Goal: Task Accomplishment & Management: Manage account settings

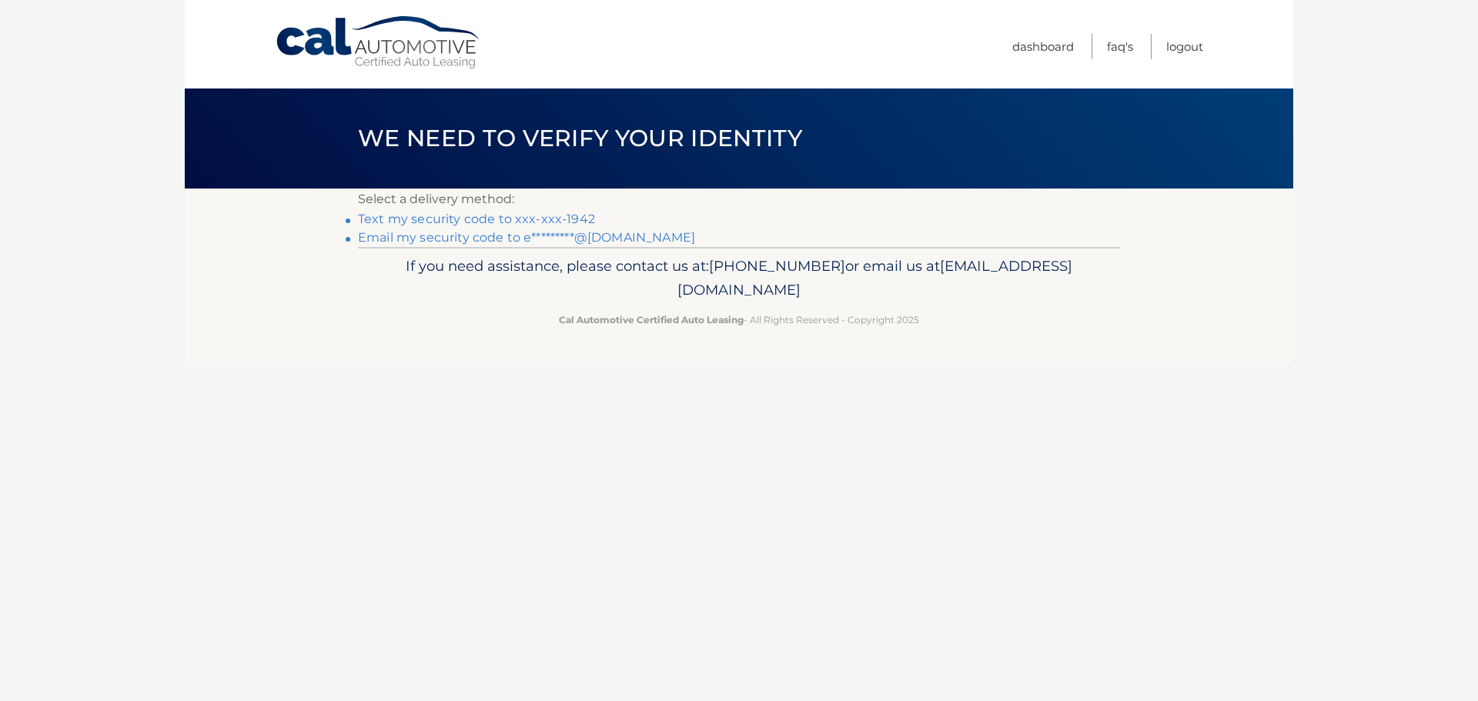
click at [513, 219] on link "Text my security code to xxx-xxx-1942" at bounding box center [476, 219] width 237 height 15
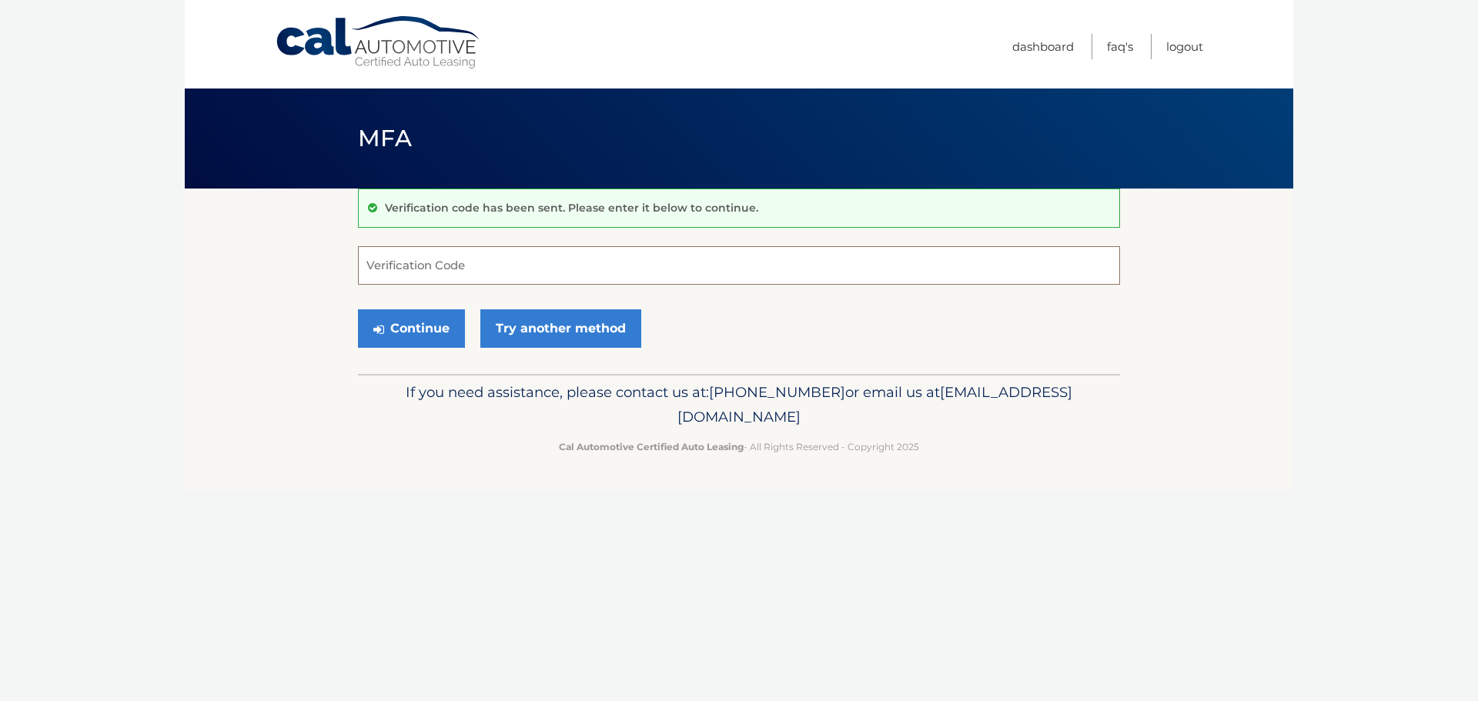
click at [486, 265] on input "Verification Code" at bounding box center [739, 265] width 762 height 38
type input "204863"
click at [129, 147] on body "Cal Automotive Menu Dashboard FAQ's Logout MFA" at bounding box center [739, 350] width 1478 height 701
click at [418, 326] on button "Continue" at bounding box center [411, 328] width 107 height 38
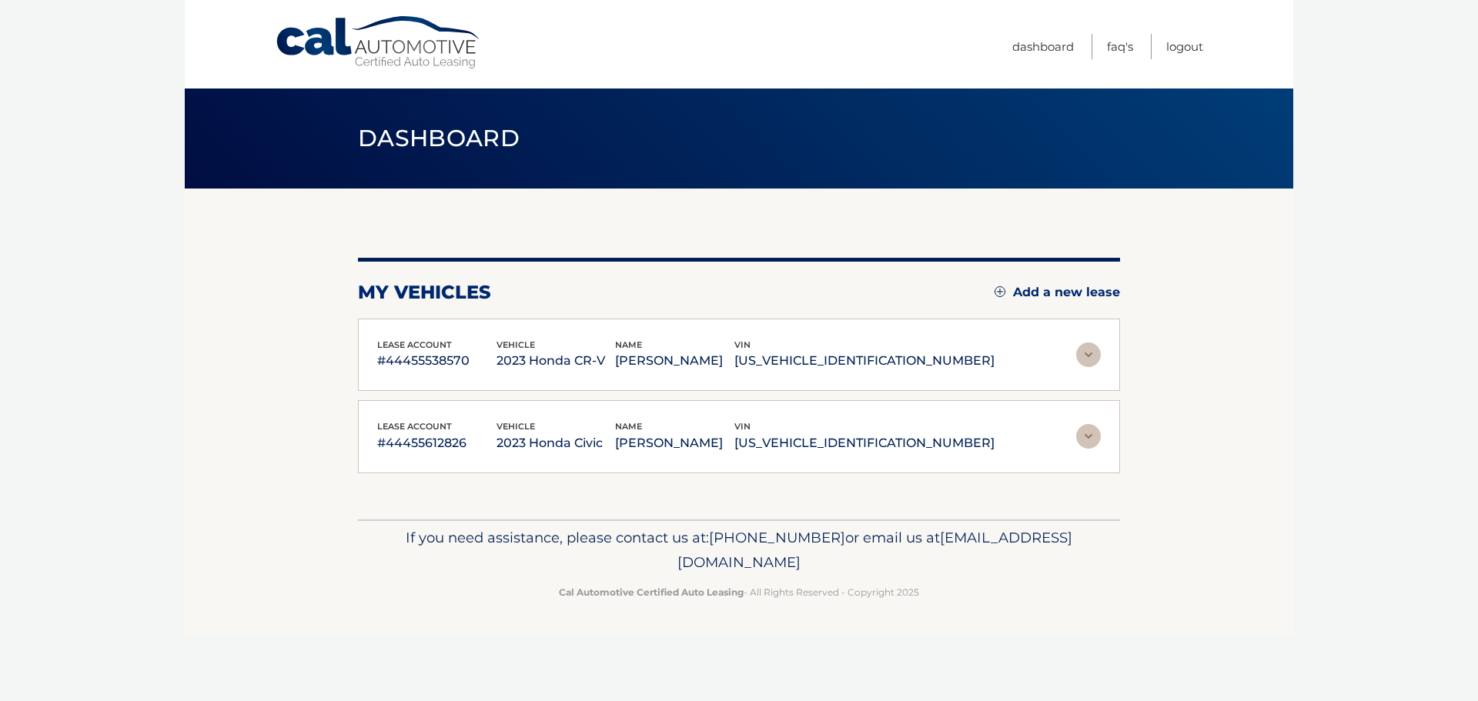
click at [1090, 363] on img at bounding box center [1088, 355] width 25 height 25
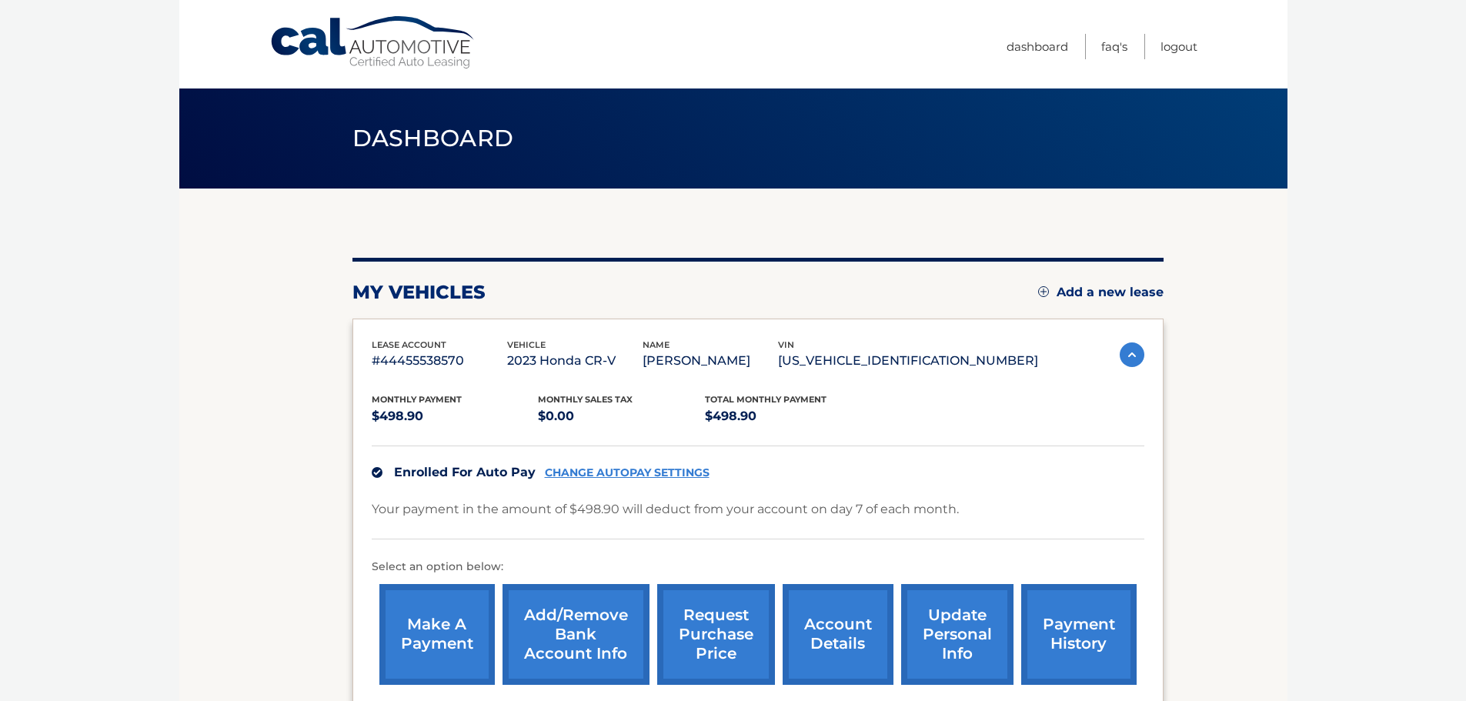
scroll to position [77, 0]
